Goal: Transaction & Acquisition: Download file/media

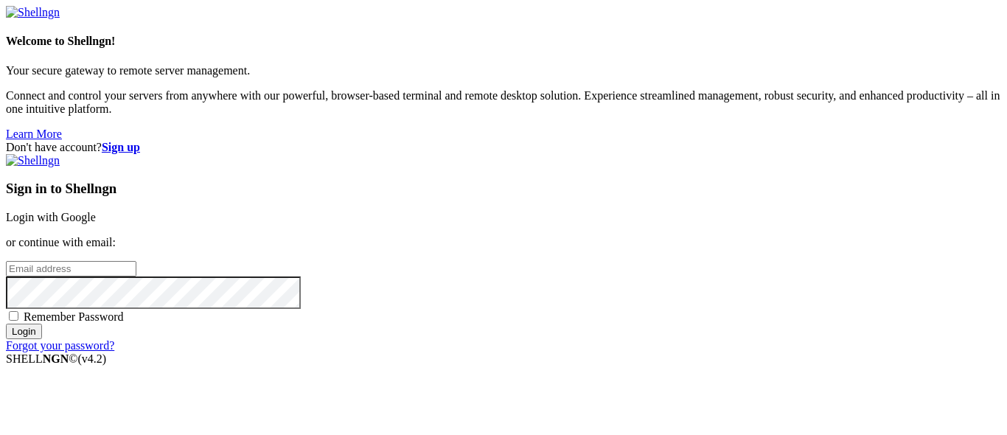
click at [96, 211] on link "Login with Google" at bounding box center [51, 217] width 90 height 13
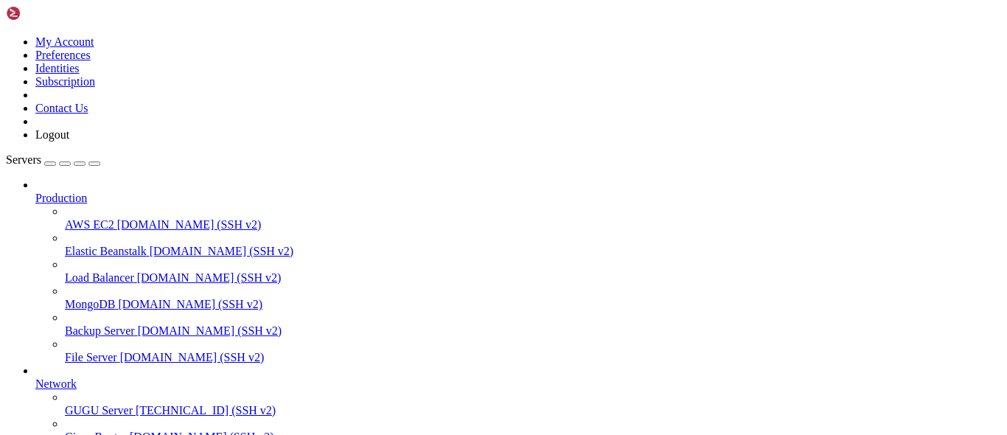
scroll to position [82, 0]
click at [136, 404] on span "[TECHNICAL_ID] (SSH v2)" at bounding box center [206, 410] width 140 height 13
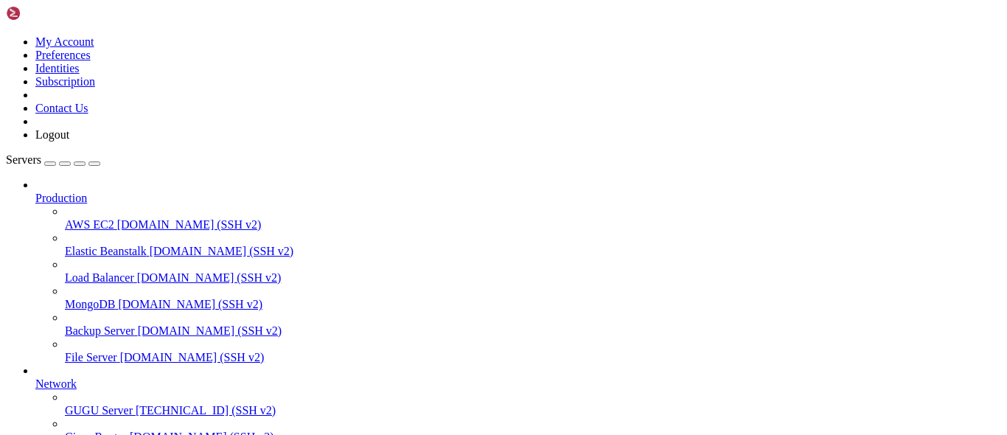
scroll to position [66, 0]
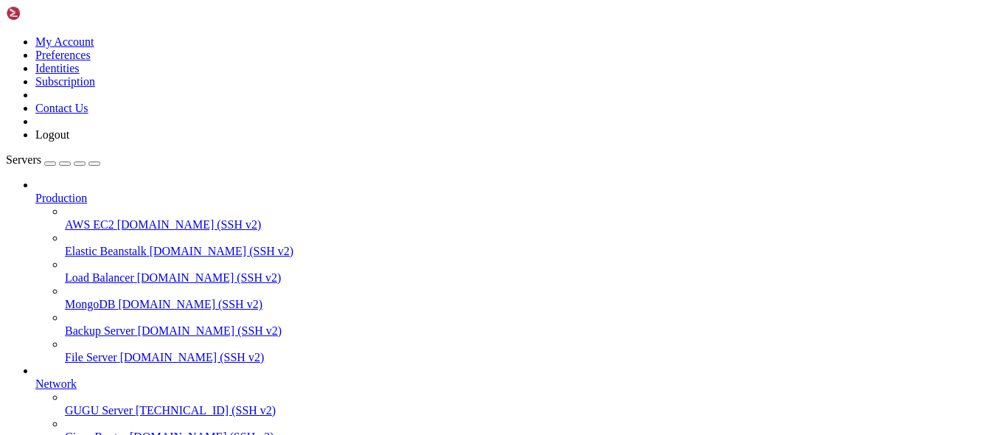
click at [136, 404] on span "[TECHNICAL_ID] (SSH v2)" at bounding box center [206, 410] width 140 height 13
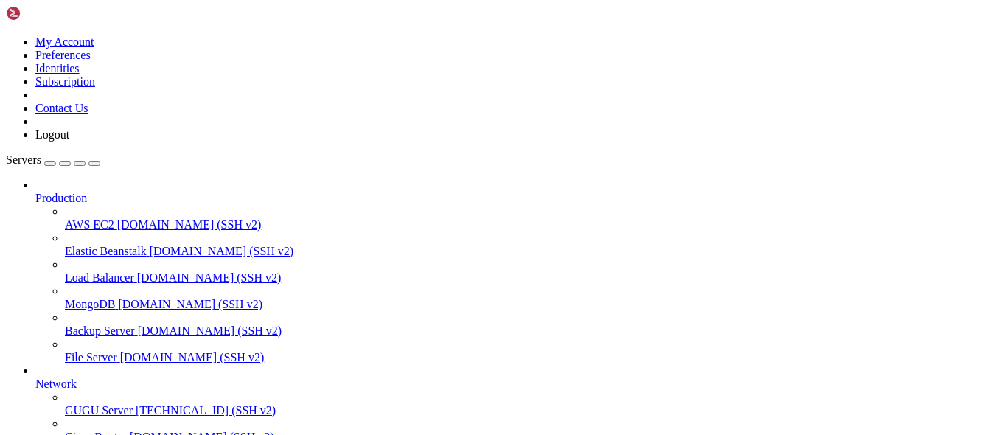
type input "/home/genesis"
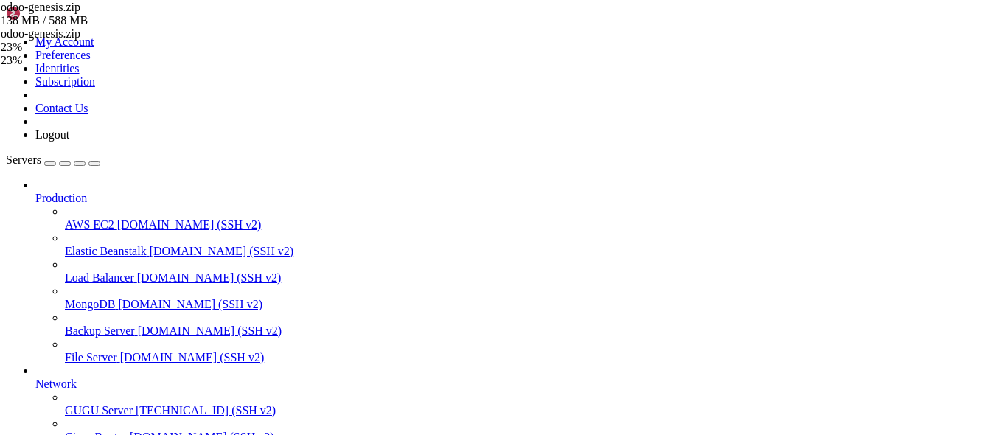
click at [912, 184] on div "odoo-genesis.zip 197 MB / 588 MB odoo-genesis.zip 33% 33 %" at bounding box center [503, 217] width 1007 height 435
click at [914, 220] on div "odoo-genesis.zip 221 MB / 588 MB odoo-genesis.zip 38% 38 %" at bounding box center [503, 217] width 1007 height 435
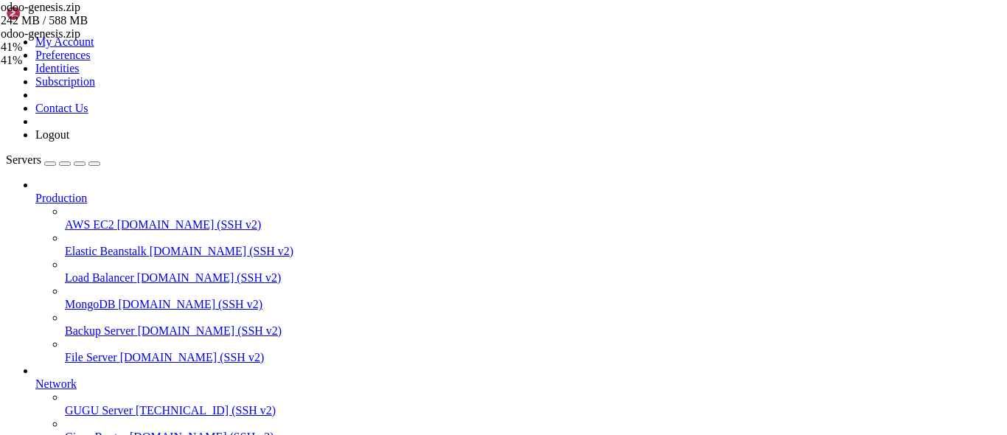
click at [891, 216] on div "odoo-genesis.zip 263 MB / 588 MB odoo-genesis.zip 45% 45 %" at bounding box center [503, 217] width 1007 height 435
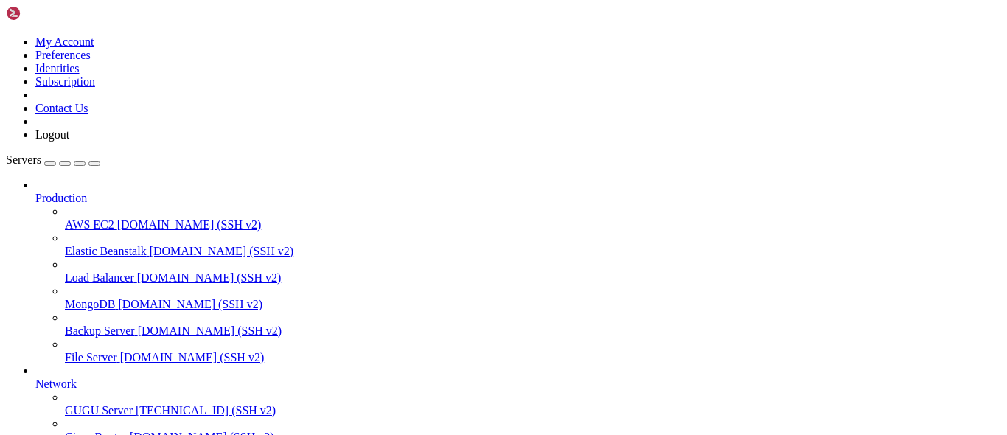
scroll to position [95, 0]
type input "/home/genesis"
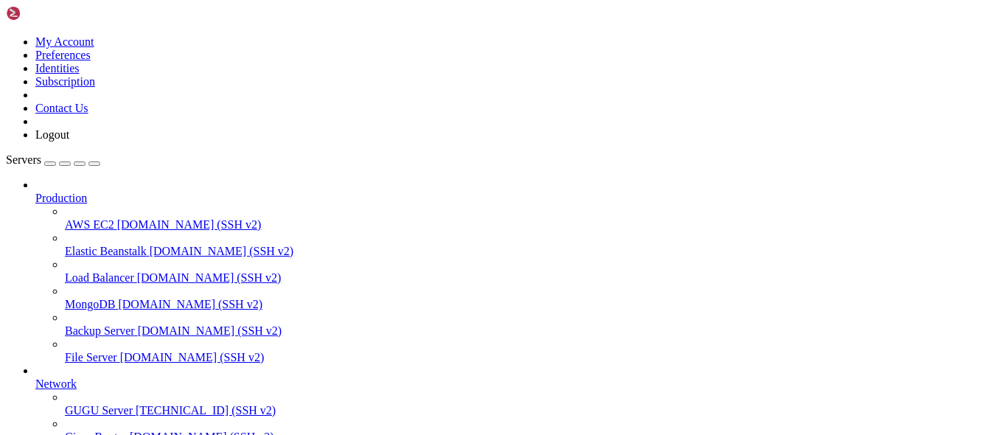
click at [954, 146] on div "odoo-genesis.zip 110 MB / 691 MB odoo-genesis.zip 16% 16 %" at bounding box center [503, 217] width 1007 height 435
click at [909, 163] on div "odoo-genesis.zip 119 MB / 691 MB odoo-genesis.zip 17% 17 %" at bounding box center [503, 217] width 1007 height 435
